Goal: Information Seeking & Learning: Check status

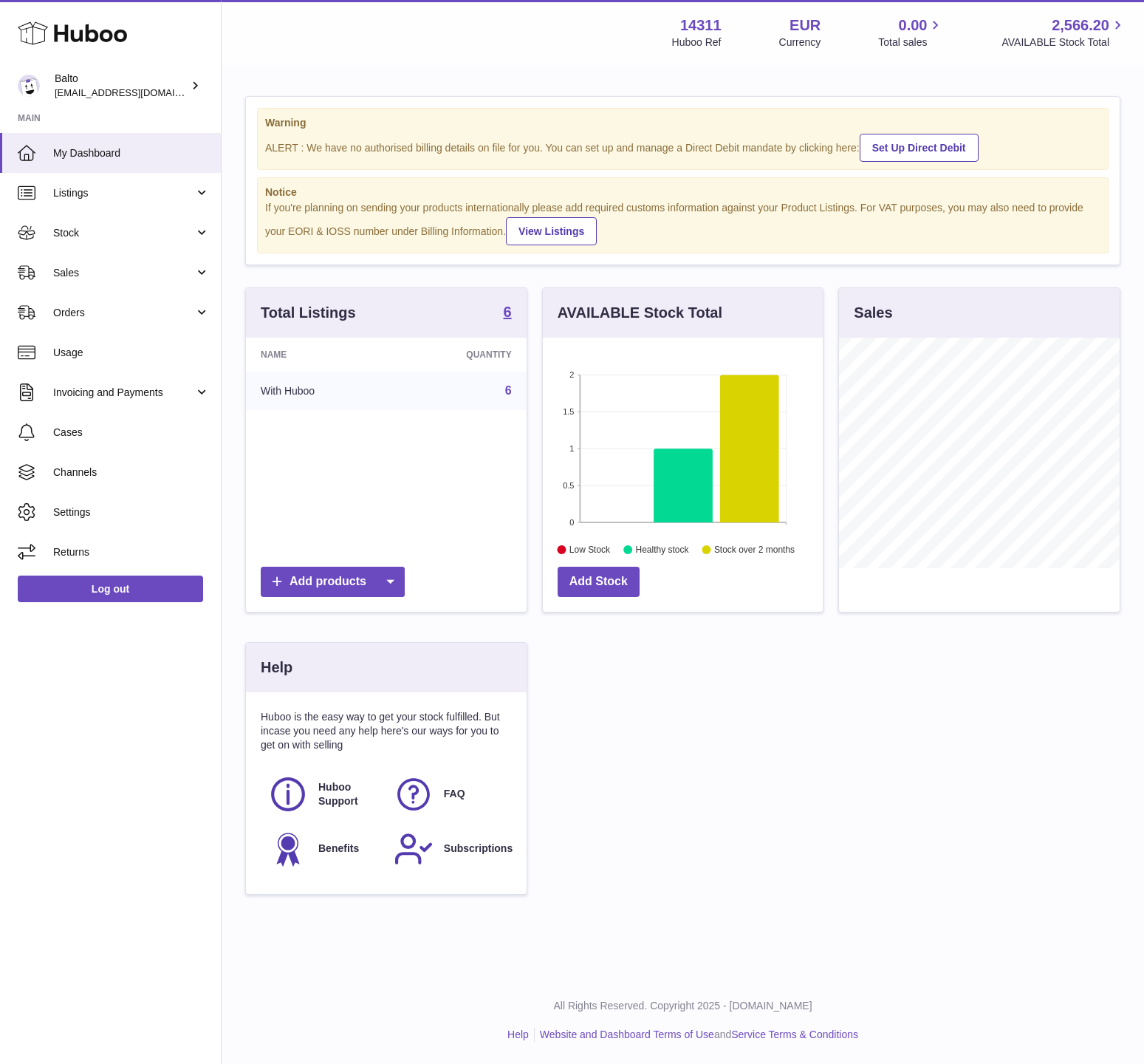
scroll to position [231, 281]
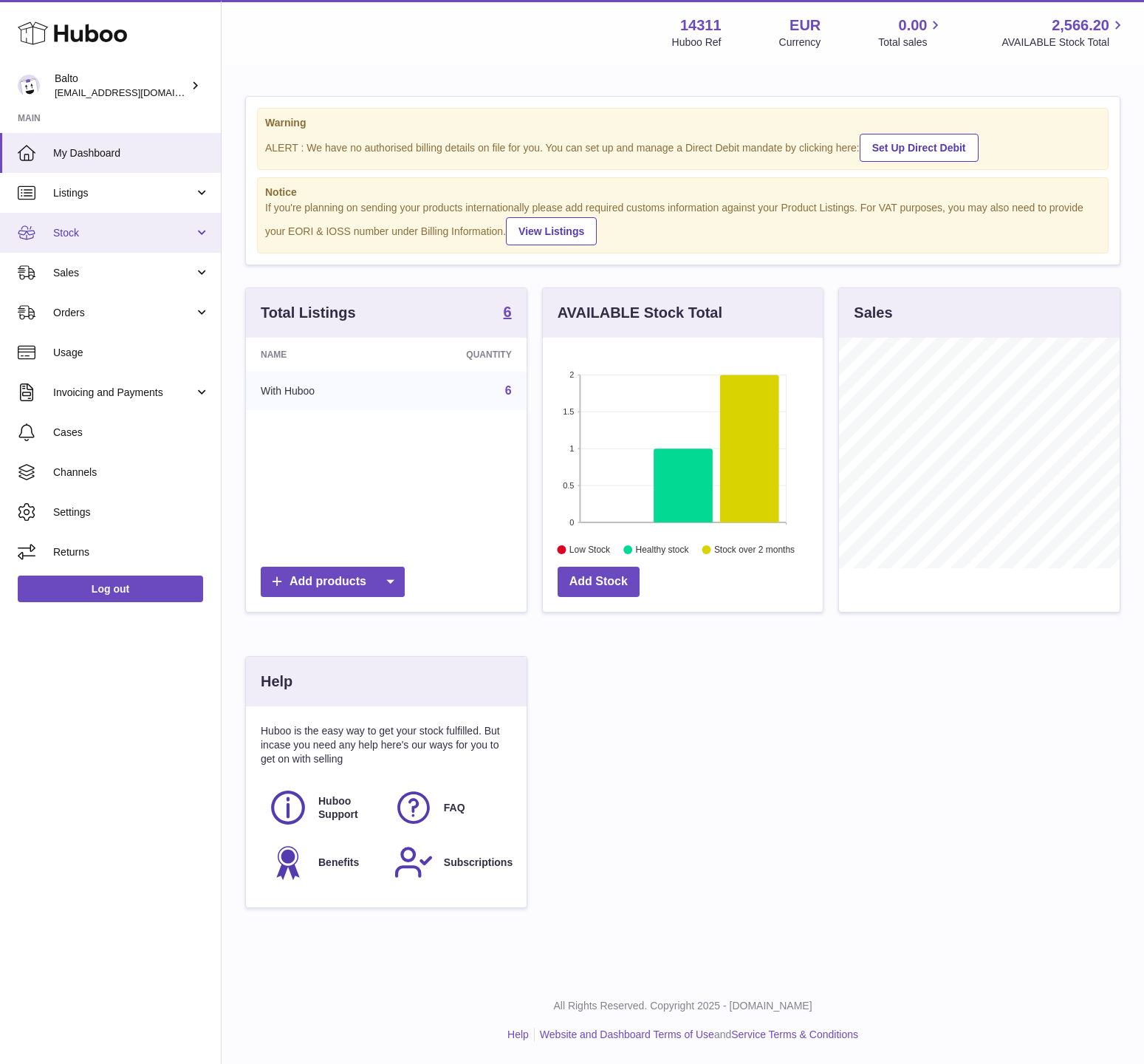
click at [131, 227] on span "Stock" at bounding box center [124, 233] width 141 height 14
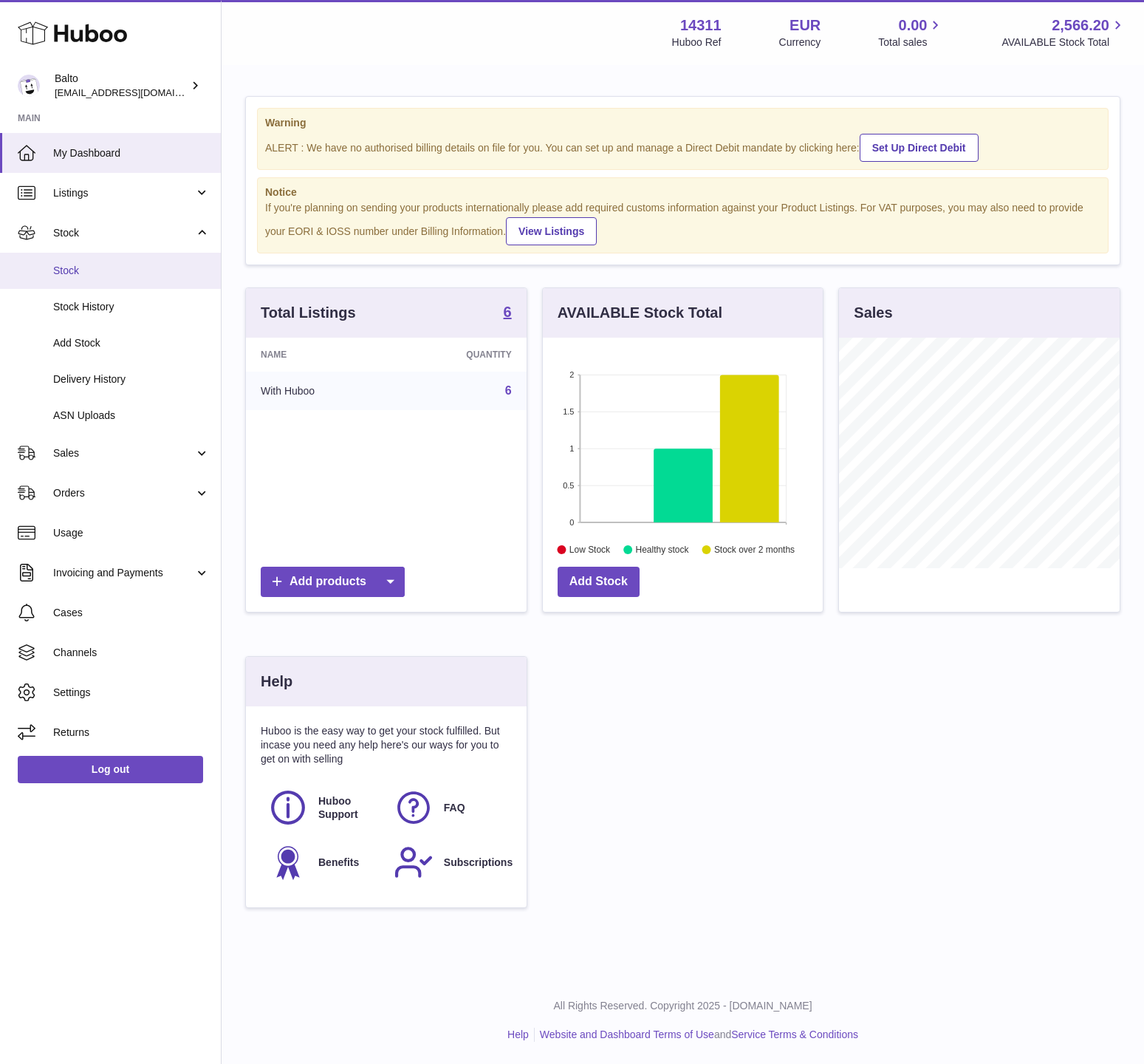
click at [103, 278] on link "Stock" at bounding box center [110, 270] width 221 height 36
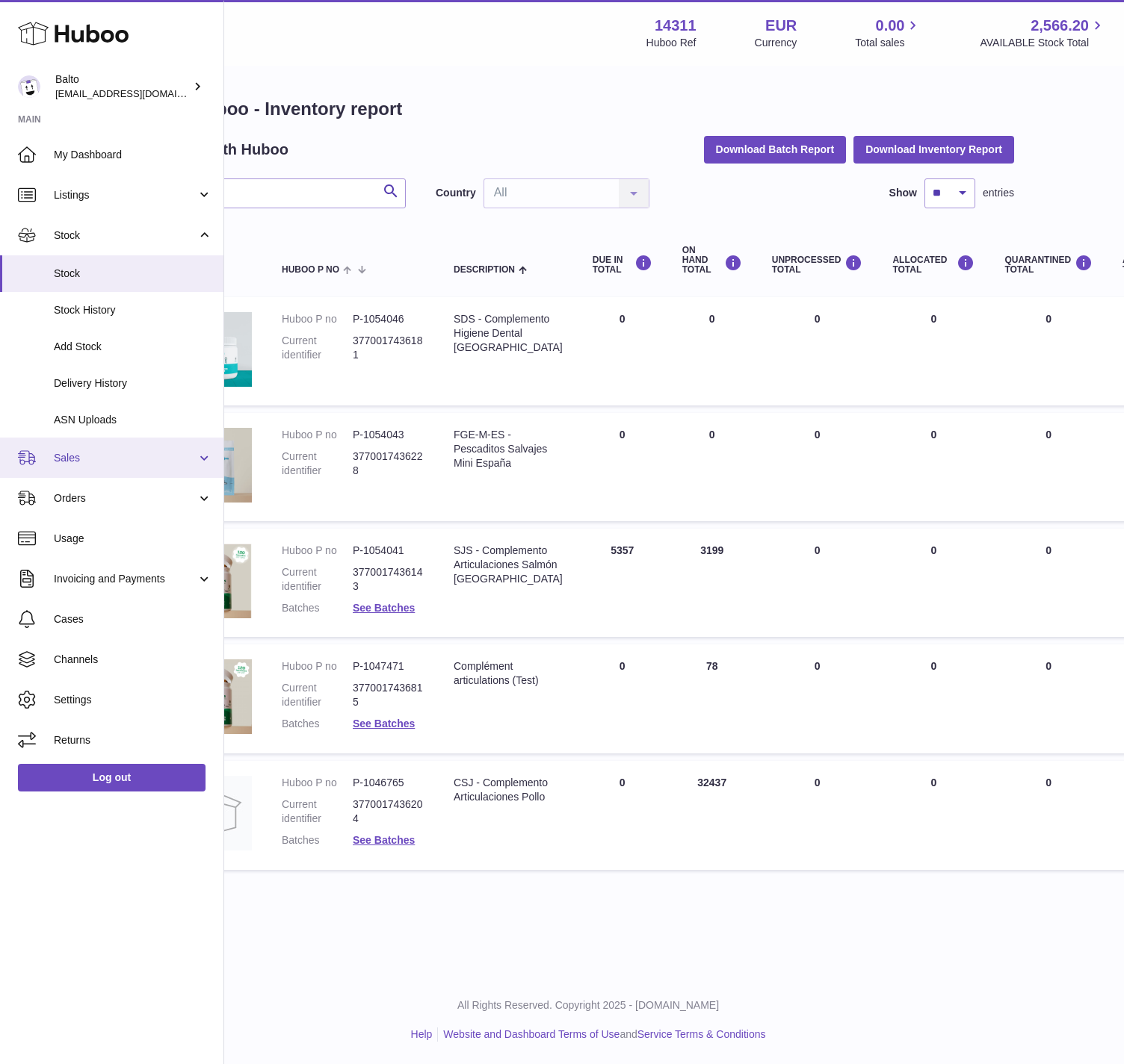
scroll to position [0, 35]
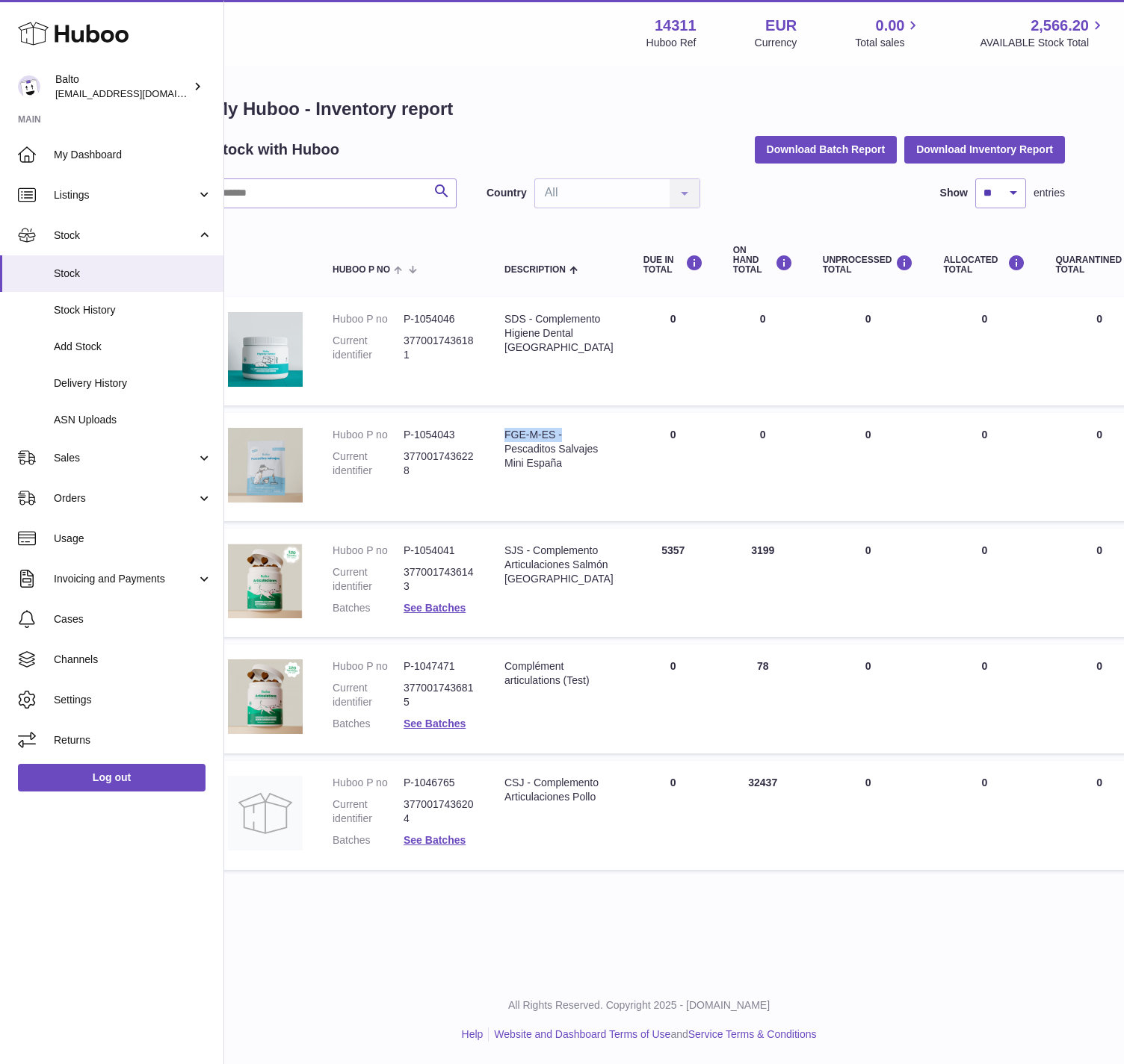
drag, startPoint x: 504, startPoint y: 432, endPoint x: 568, endPoint y: 431, distance: 64.0
click at [568, 431] on div "FGE-M-ES - Pescaditos Salvajes Mini España" at bounding box center [558, 449] width 109 height 43
drag, startPoint x: 504, startPoint y: 548, endPoint x: 552, endPoint y: 550, distance: 48.0
click at [552, 550] on div "SJS - Complemento Articulaciones Salmón España" at bounding box center [558, 566] width 109 height 43
drag, startPoint x: 632, startPoint y: 433, endPoint x: 1010, endPoint y: 451, distance: 378.4
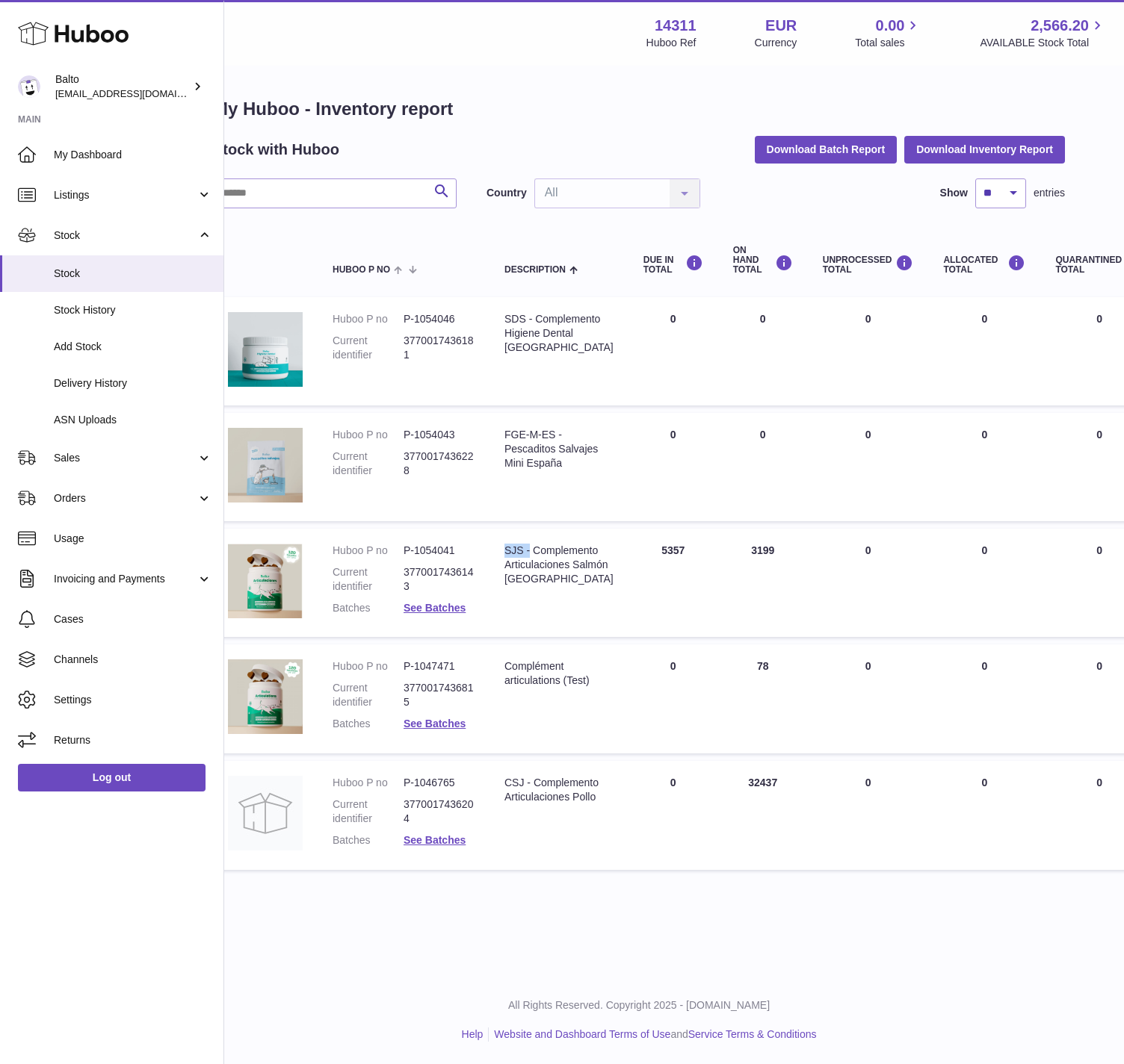
click at [1087, 436] on tr "Huboo P no P-1054043 Current identifier 3770017436228 Description FGE-M-ES - Pe…" at bounding box center [918, 466] width 1411 height 108
click at [726, 432] on td "ON HAND Total 0" at bounding box center [763, 466] width 89 height 108
drag, startPoint x: 724, startPoint y: 433, endPoint x: 990, endPoint y: 433, distance: 266.0
click at [1099, 429] on tr "Huboo P no P-1054043 Current identifier 3770017436228 Description FGE-M-ES - Pe…" at bounding box center [918, 466] width 1411 height 108
click at [508, 945] on div "Menu Huboo 14311 Huboo Ref EUR Currency 0.00 Total sales 2,566.20 AVAILABLE Sto…" at bounding box center [639, 488] width 900 height 976
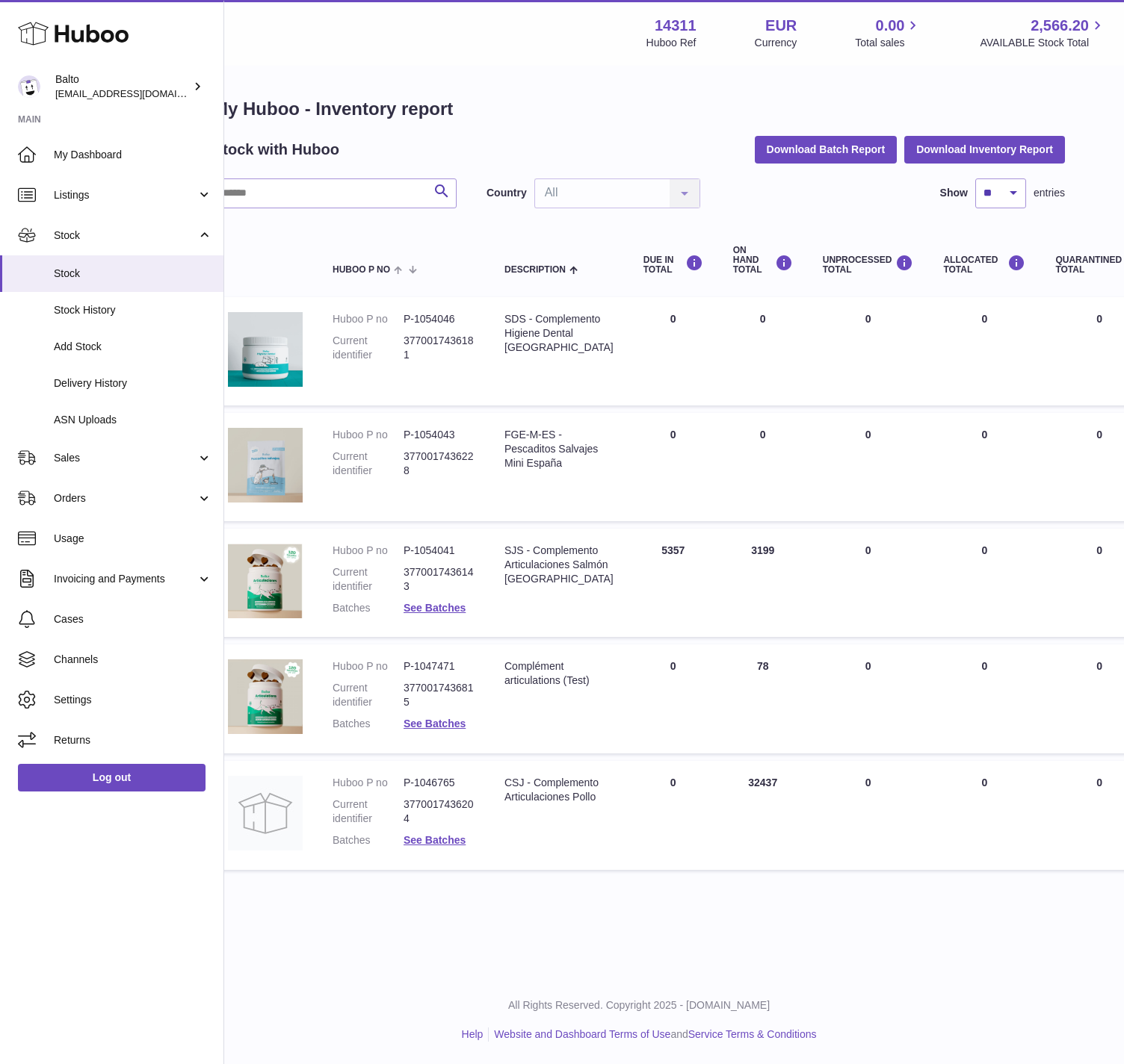
click at [335, 911] on div "Menu Huboo 14311 Huboo Ref EUR Currency 0.00 Total sales 2,566.20 AVAILABLE Sto…" at bounding box center [639, 488] width 900 height 976
